Goal: Information Seeking & Learning: Learn about a topic

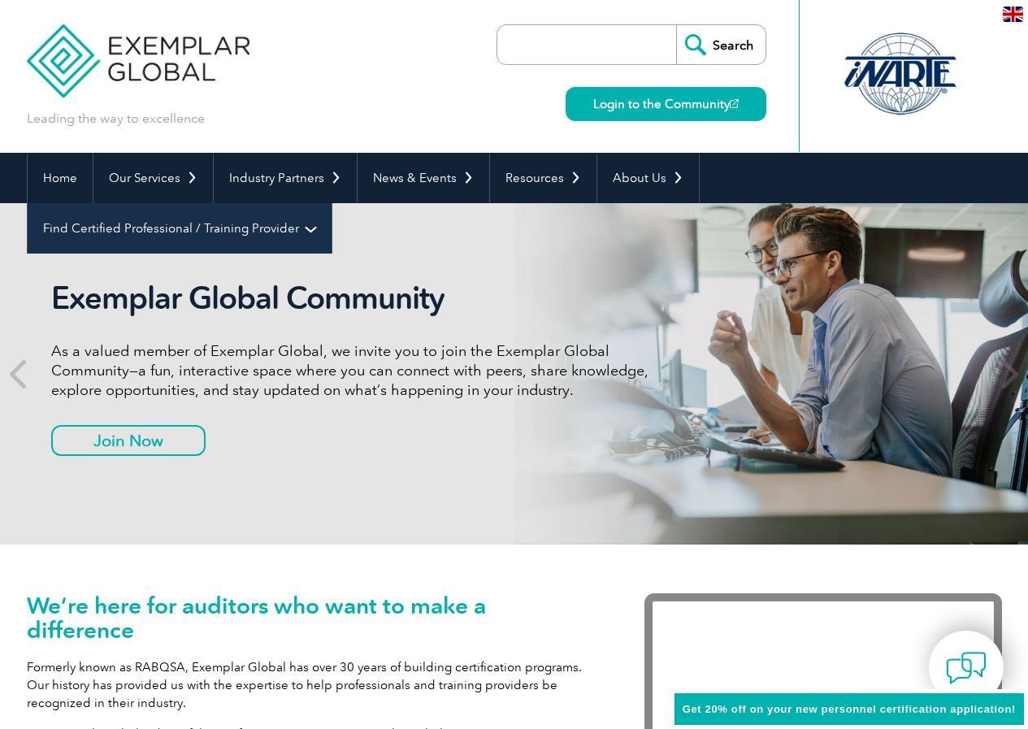
click at [331, 203] on link "Find Certified Professional / Training Provider" at bounding box center [180, 228] width 304 height 50
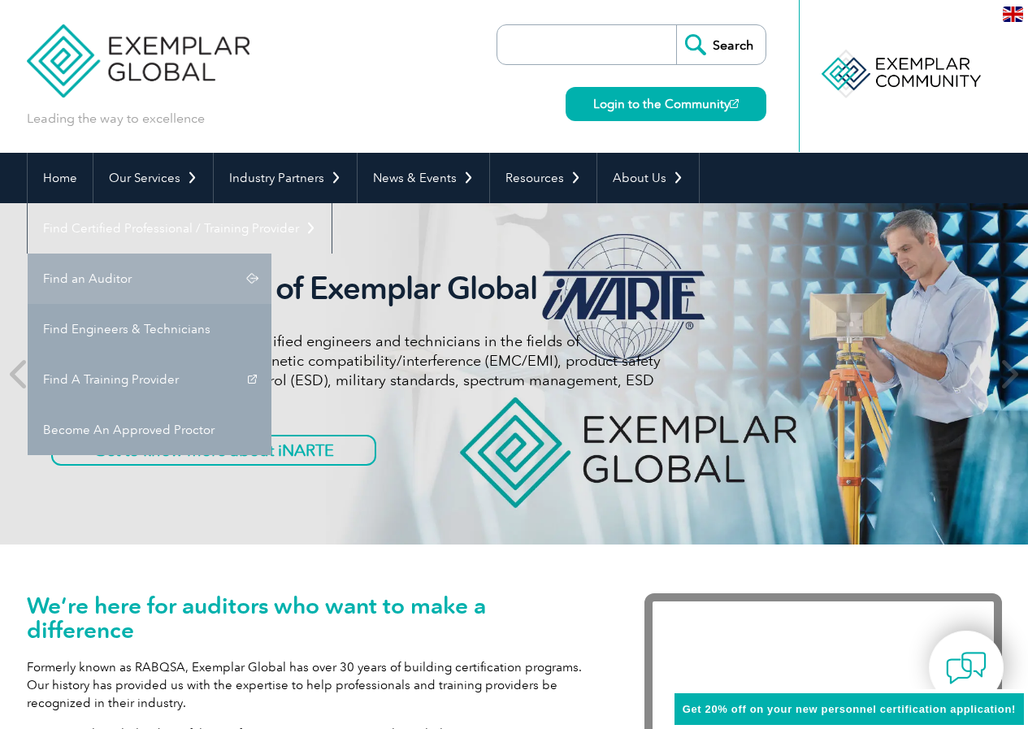
click at [271, 253] on link "Find an Auditor" at bounding box center [150, 278] width 244 height 50
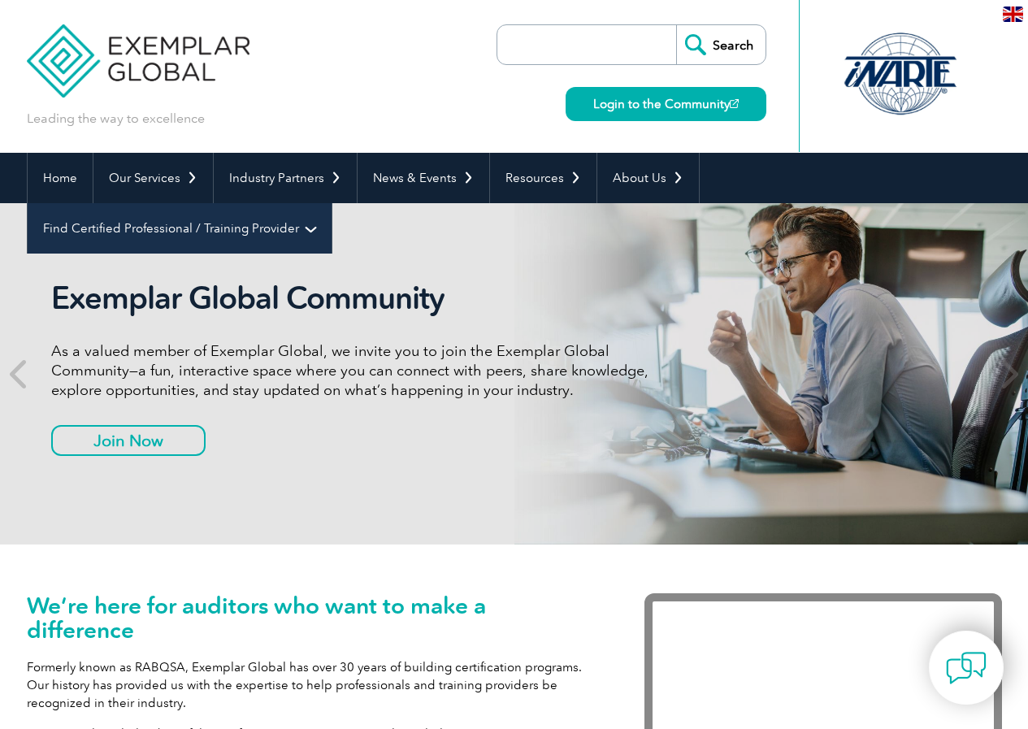
click at [331, 203] on link "Find Certified Professional / Training Provider" at bounding box center [180, 228] width 304 height 50
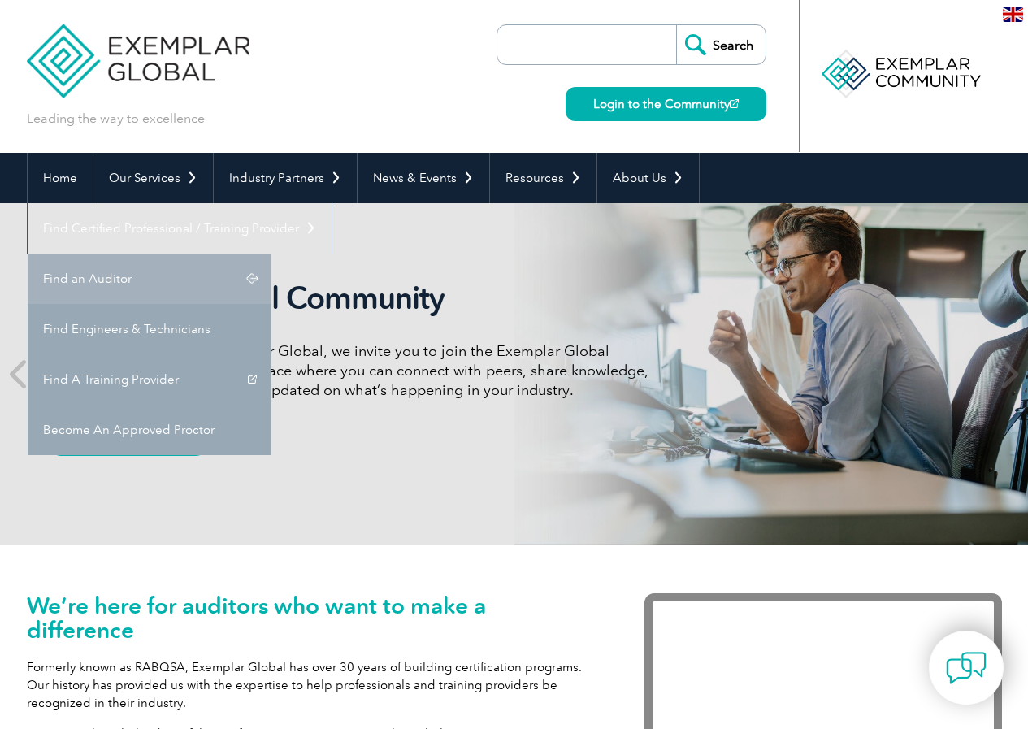
click at [271, 253] on link "Find an Auditor" at bounding box center [150, 278] width 244 height 50
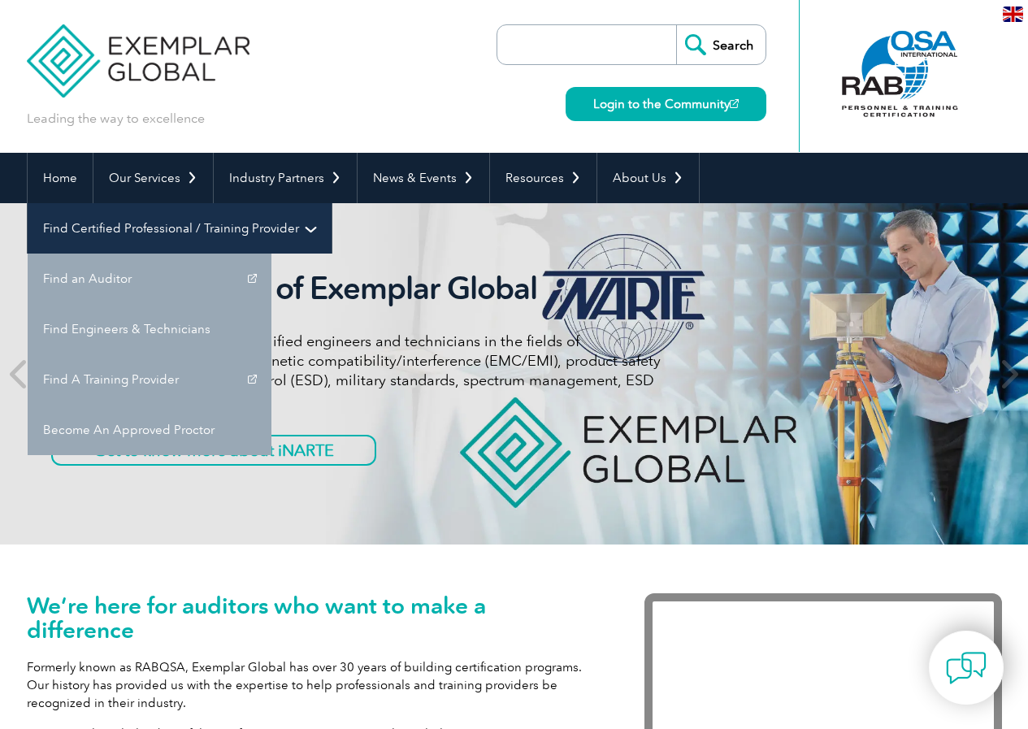
click at [331, 203] on link "Find Certified Professional / Training Provider" at bounding box center [180, 228] width 304 height 50
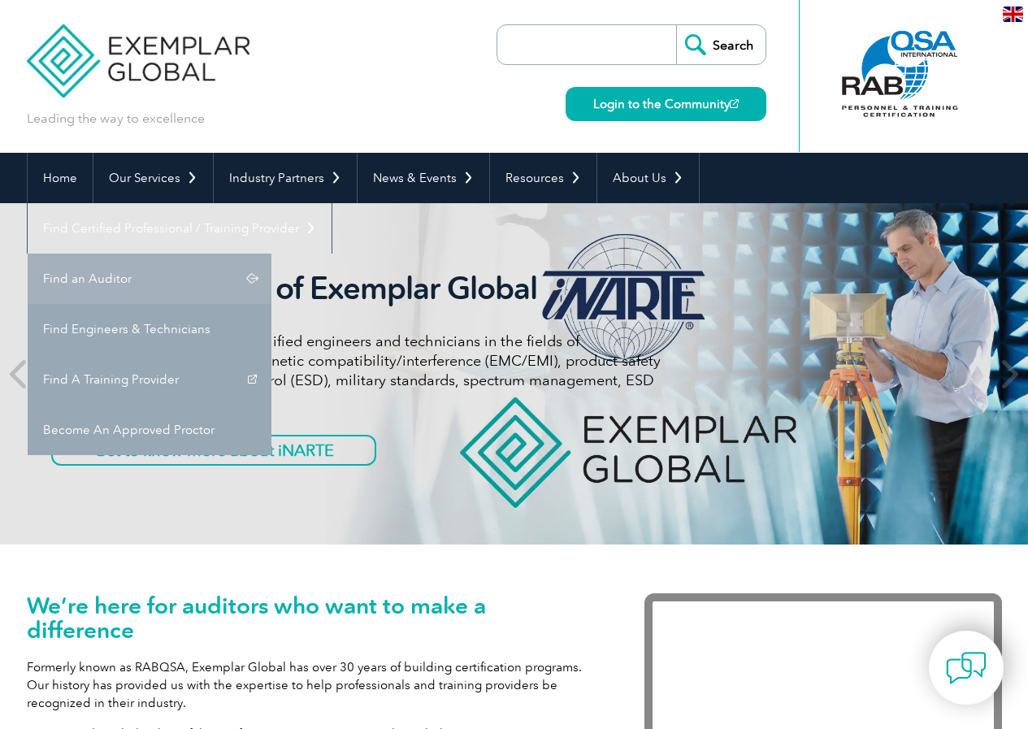
click at [271, 253] on link "Find an Auditor" at bounding box center [150, 278] width 244 height 50
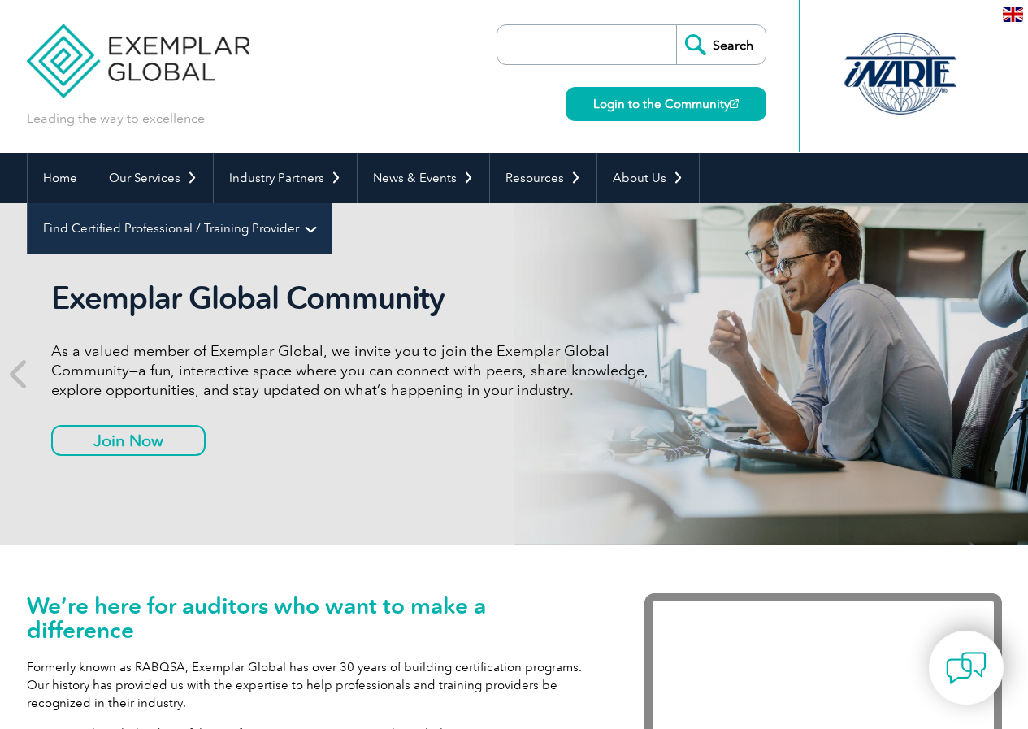
click at [331, 203] on link "Find Certified Professional / Training Provider" at bounding box center [180, 228] width 304 height 50
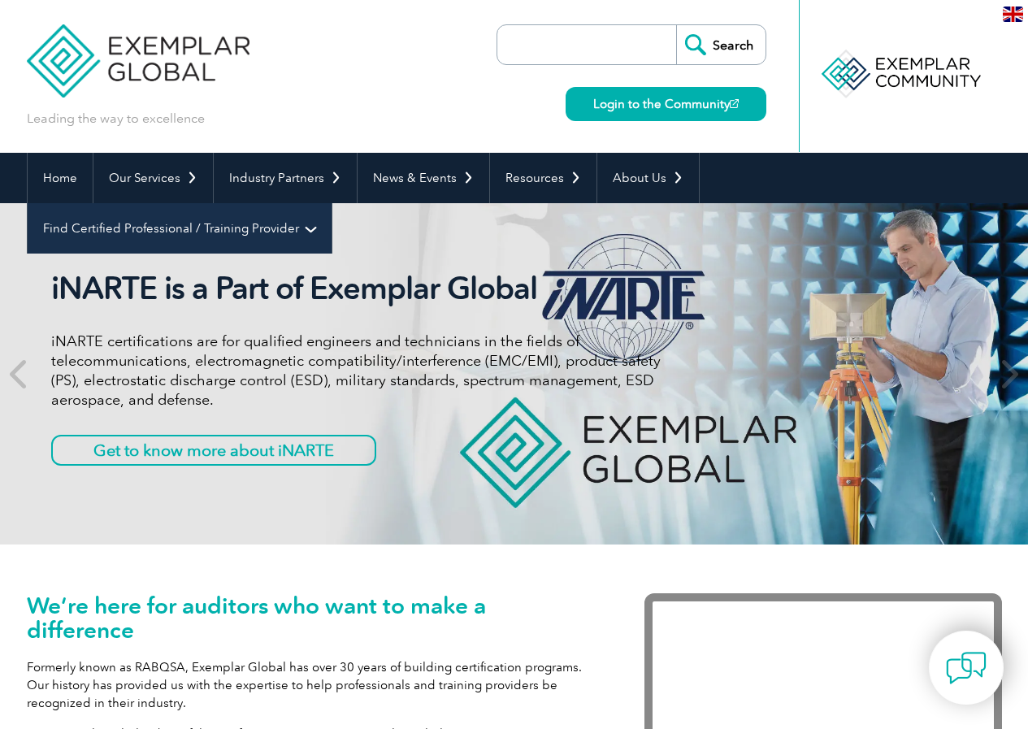
click at [331, 203] on link "Find Certified Professional / Training Provider" at bounding box center [180, 228] width 304 height 50
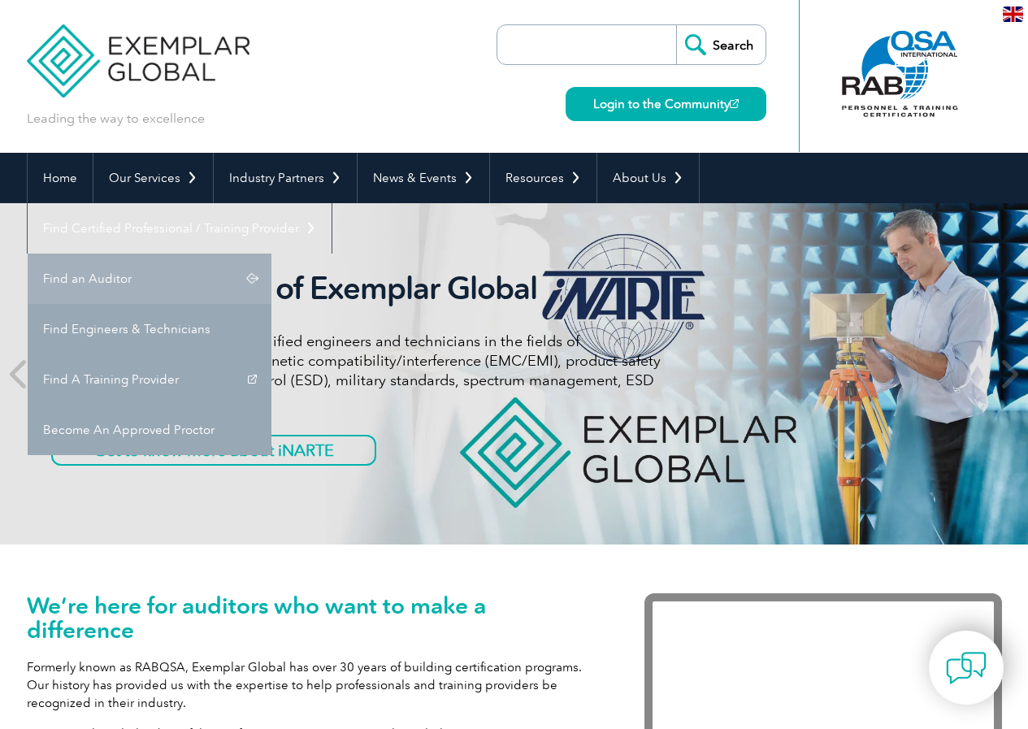
click at [271, 253] on link "Find an Auditor" at bounding box center [150, 278] width 244 height 50
